Goal: Transaction & Acquisition: Purchase product/service

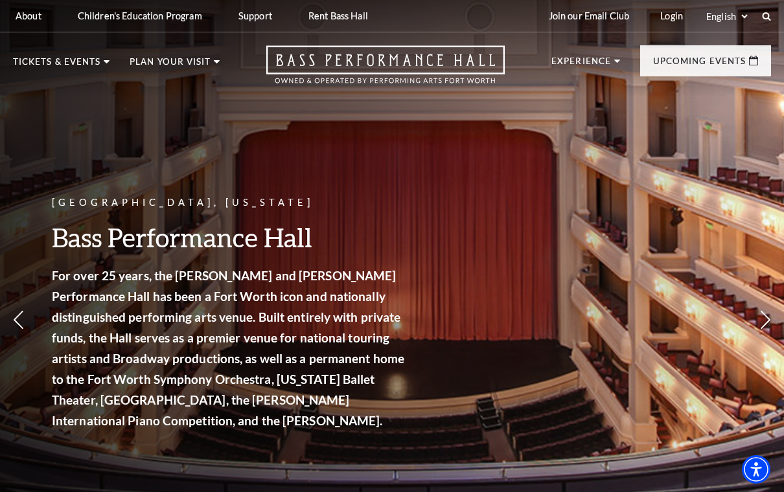
click at [329, 132] on div "Fort Worth, Texas Bass Performance Hall For over 25 years, the Nancy Lee and Pe…" at bounding box center [392, 278] width 784 height 584
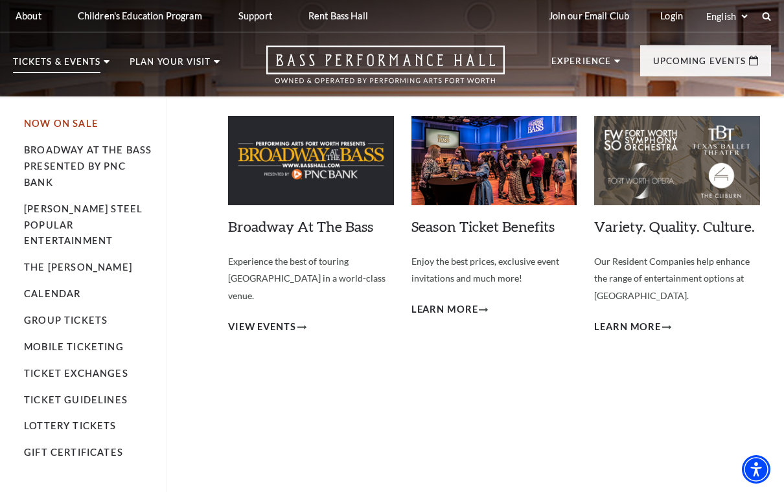
click at [80, 120] on link "Now On Sale" at bounding box center [61, 123] width 74 height 11
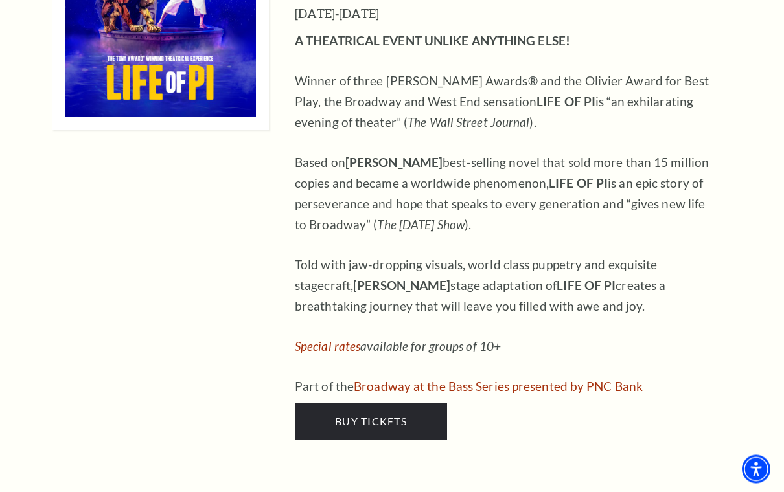
scroll to position [1329, 0]
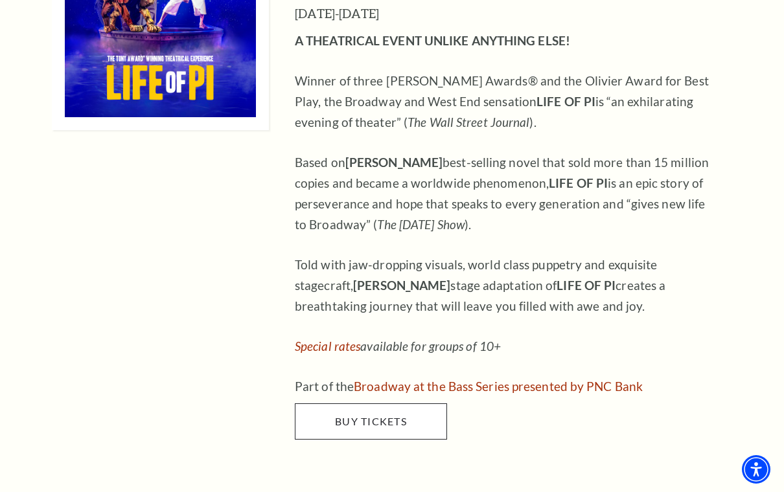
click at [355, 403] on link "Buy Tickets" at bounding box center [371, 421] width 152 height 36
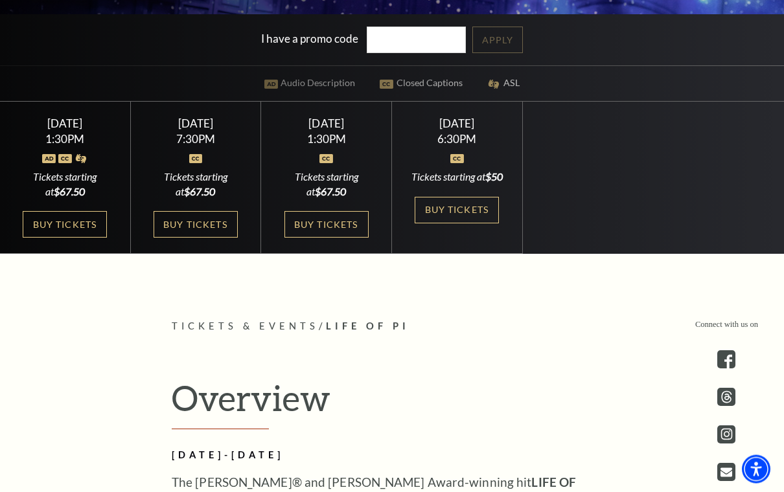
scroll to position [365, 0]
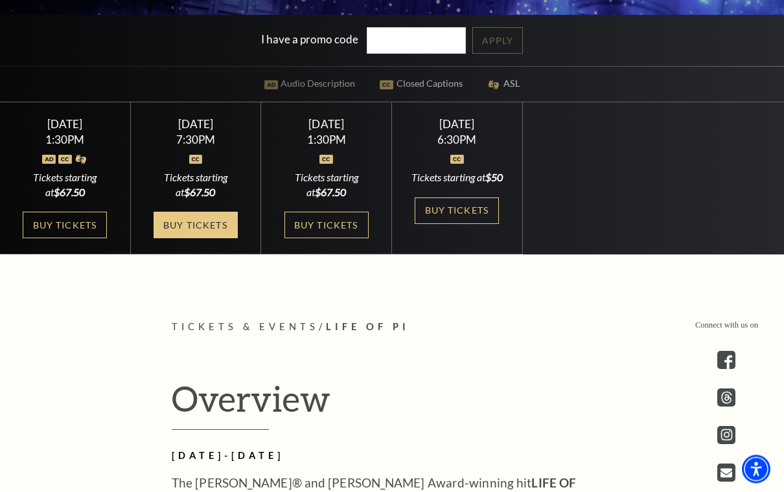
click at [225, 239] on link "Buy Tickets" at bounding box center [195, 225] width 84 height 27
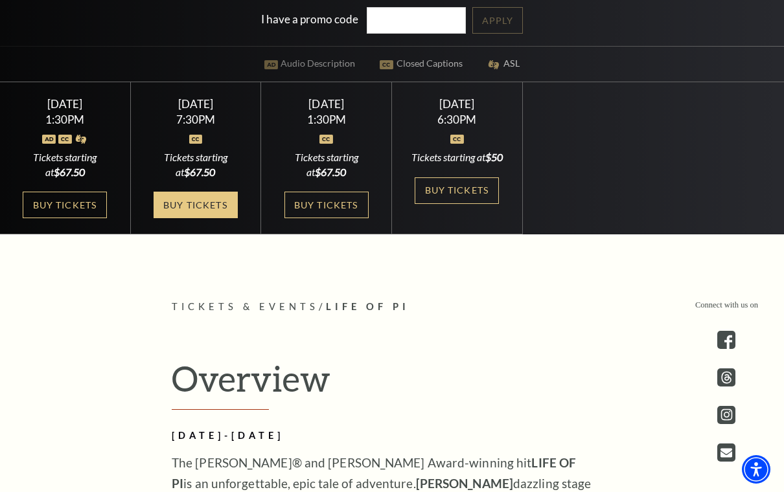
click at [187, 218] on link "Buy Tickets" at bounding box center [195, 205] width 84 height 27
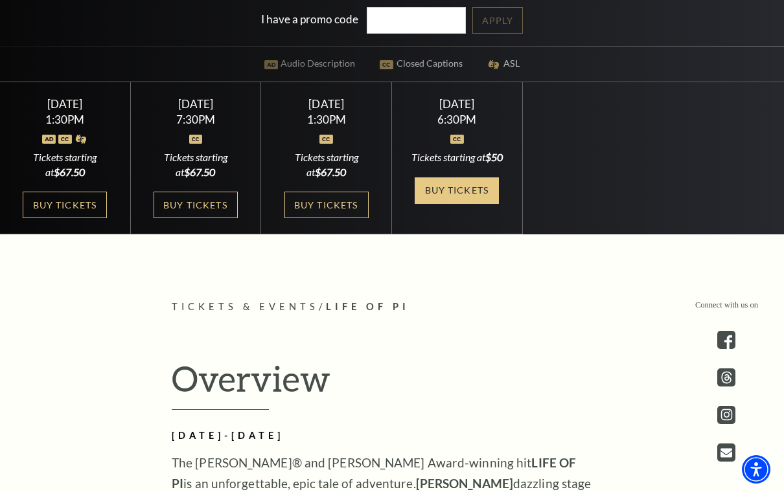
click at [440, 204] on link "Buy Tickets" at bounding box center [456, 190] width 84 height 27
click at [441, 204] on link "Buy Tickets" at bounding box center [456, 190] width 84 height 27
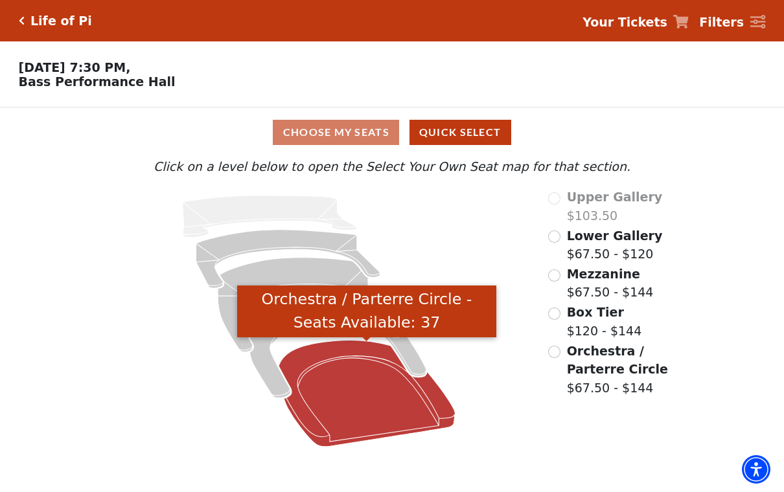
click at [348, 400] on icon "Orchestra / Parterre Circle - Seats Available: 37" at bounding box center [366, 394] width 176 height 106
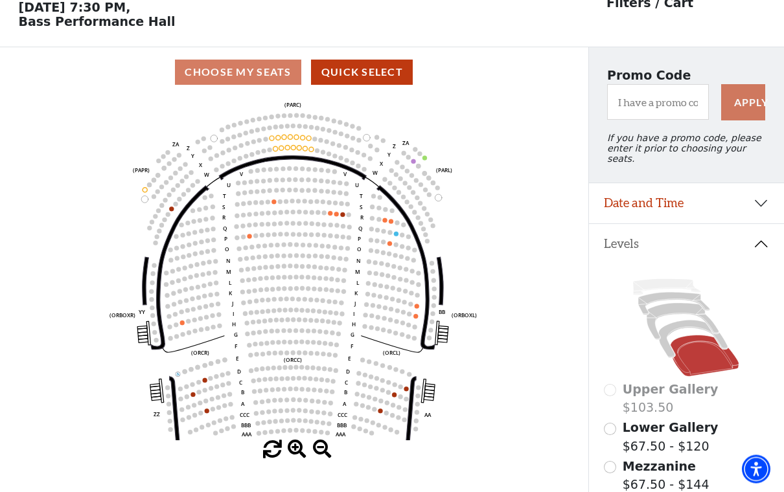
scroll to position [60, 0]
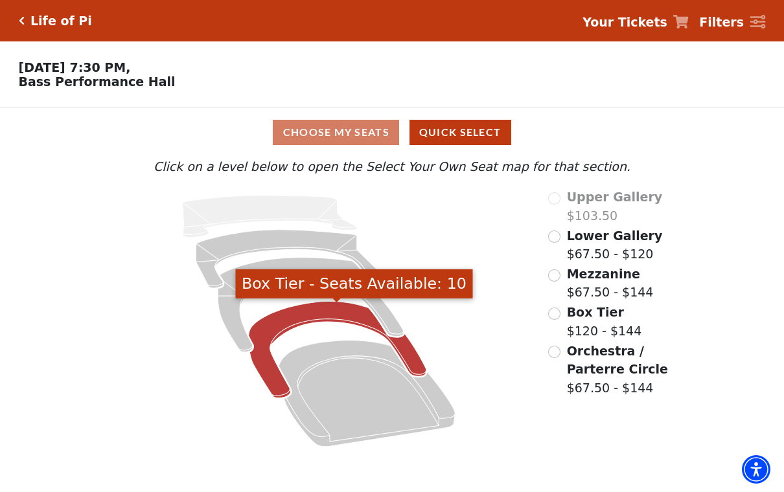
click at [326, 315] on icon "Box Tier - Seats Available: 10" at bounding box center [336, 350] width 177 height 96
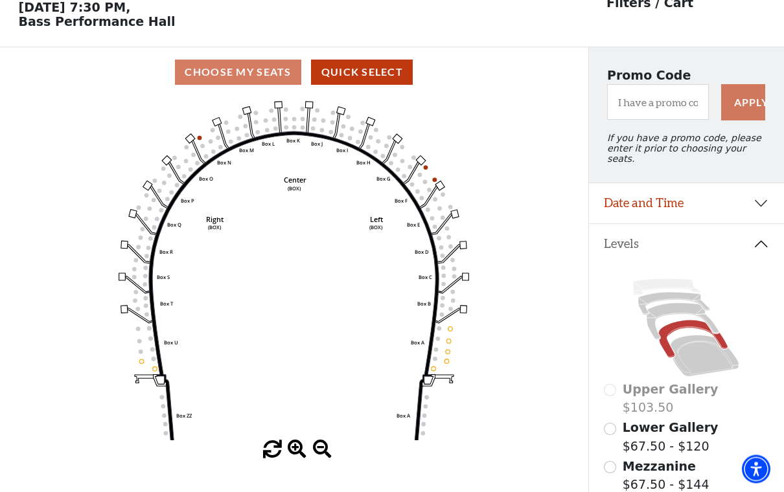
scroll to position [60, 0]
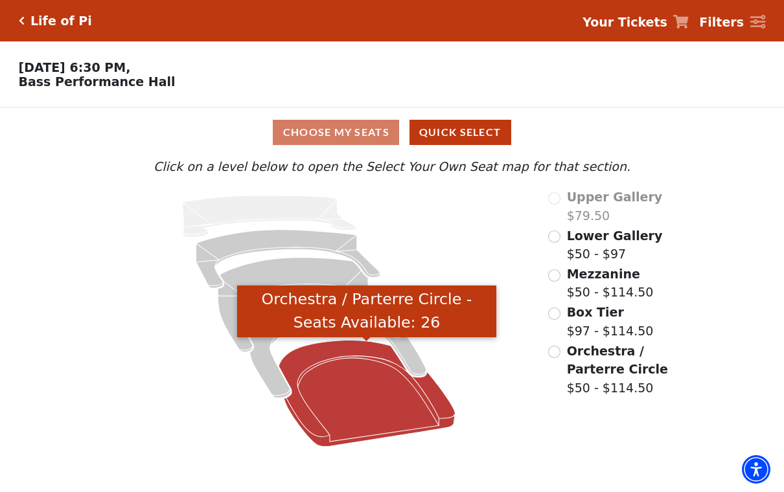
click at [377, 383] on icon "Orchestra / Parterre Circle - Seats Available: 26" at bounding box center [366, 394] width 176 height 106
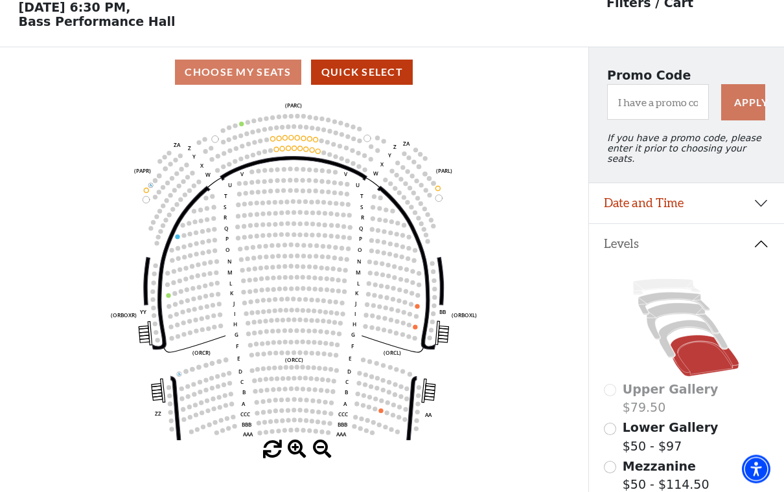
scroll to position [60, 0]
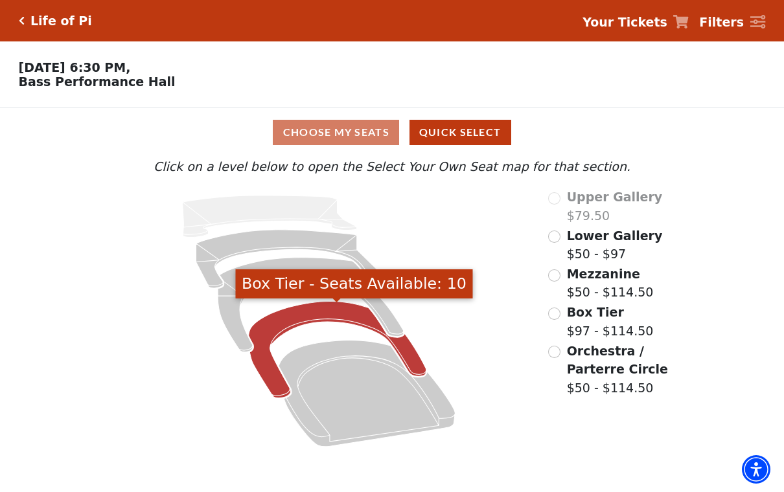
click at [296, 319] on icon "Box Tier - Seats Available: 10" at bounding box center [336, 350] width 177 height 96
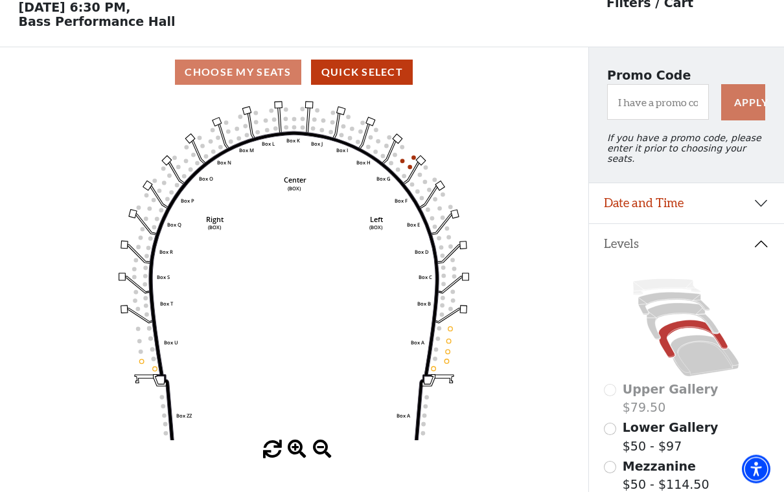
scroll to position [60, 0]
click at [670, 306] on icon at bounding box center [683, 321] width 73 height 37
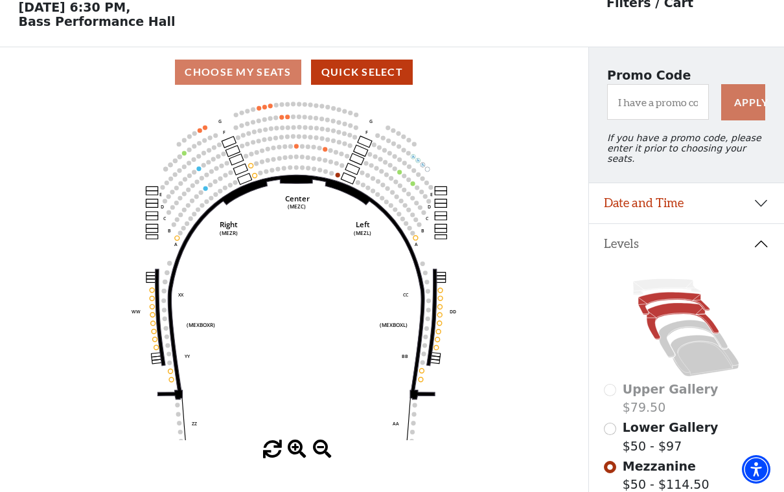
click at [665, 293] on icon at bounding box center [674, 304] width 72 height 23
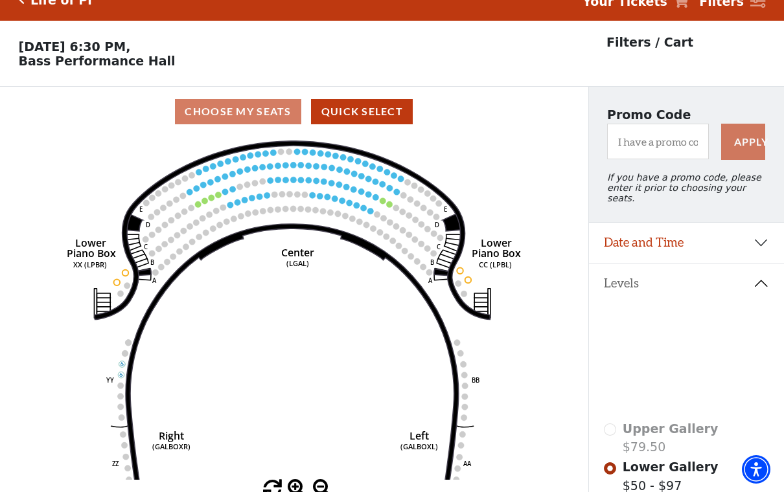
scroll to position [0, 0]
